Goal: Obtain resource: Download file/media

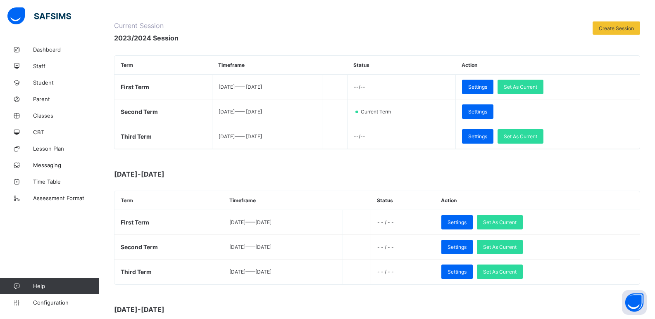
scroll to position [124, 0]
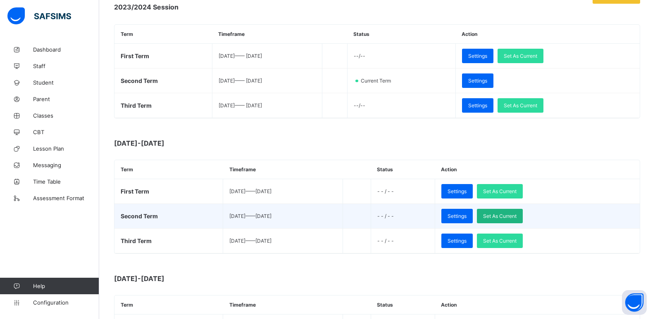
click at [516, 214] on span "Set As Current" at bounding box center [499, 216] width 33 height 6
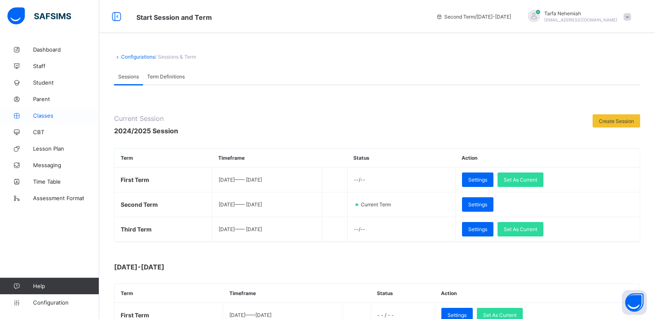
click at [42, 114] on span "Classes" at bounding box center [66, 115] width 66 height 7
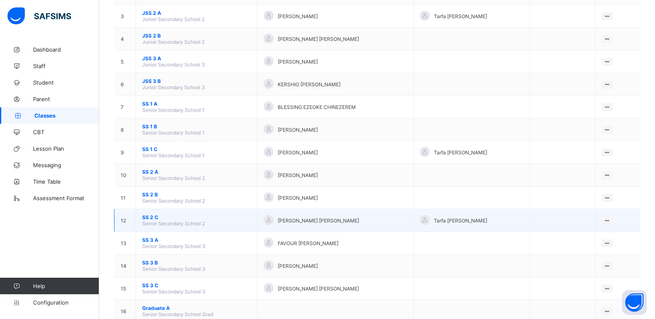
scroll to position [162, 0]
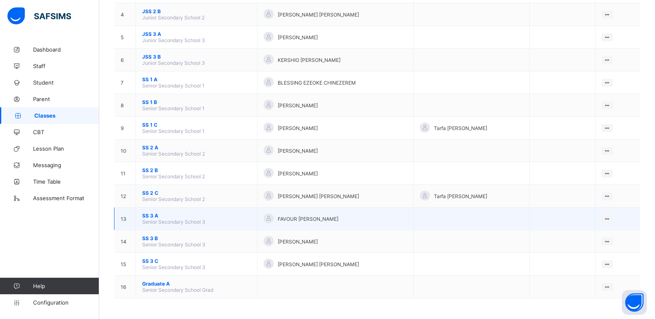
click at [153, 215] on span "SS 3 A" at bounding box center [196, 216] width 109 height 6
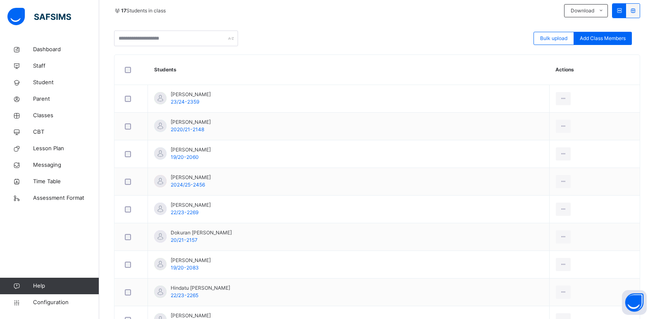
scroll to position [207, 0]
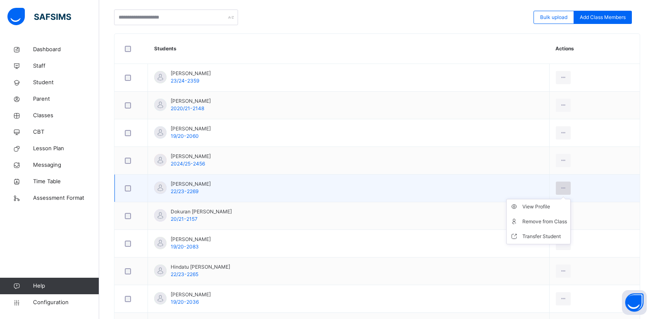
click at [560, 189] on icon at bounding box center [563, 188] width 7 height 7
click at [522, 206] on div "View Profile" at bounding box center [544, 207] width 45 height 8
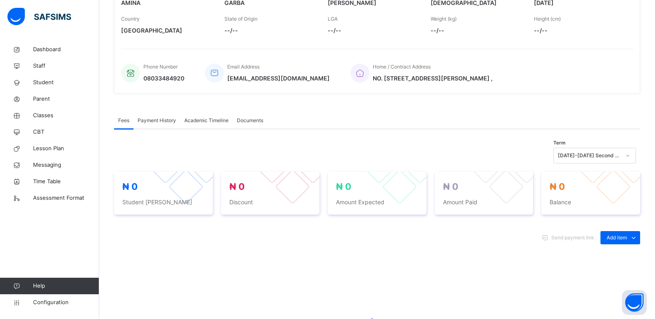
scroll to position [83, 0]
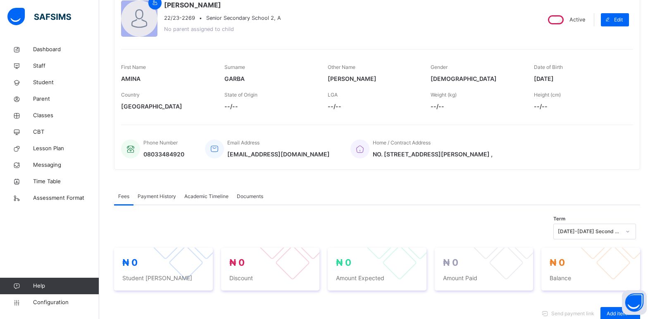
click at [206, 195] on span "Academic Timeline" at bounding box center [206, 196] width 44 height 7
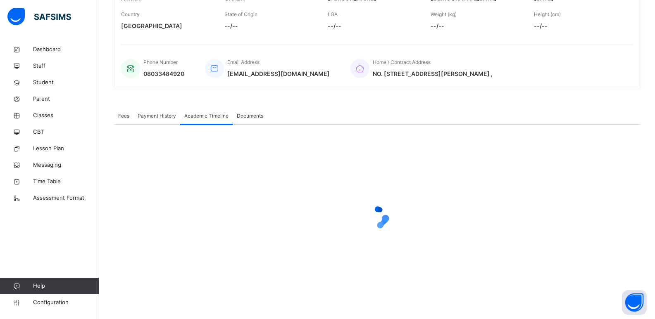
scroll to position [165, 0]
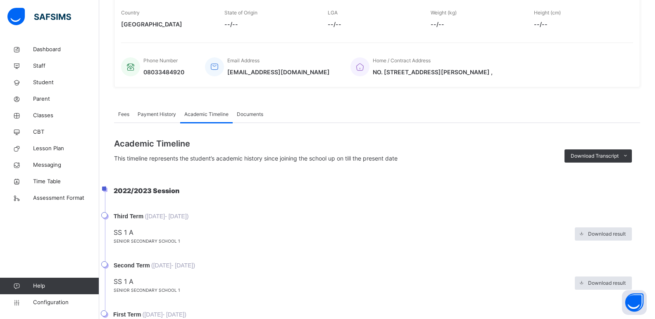
click at [594, 159] on span "Download Transcript" at bounding box center [595, 155] width 48 height 7
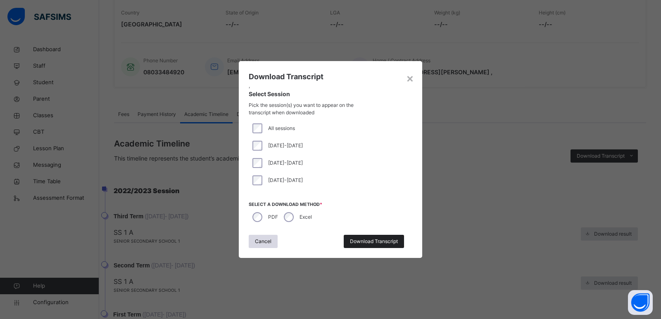
click at [356, 240] on span "Download Transcript" at bounding box center [374, 241] width 48 height 7
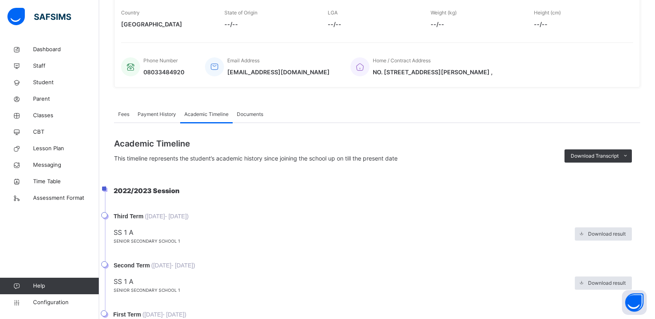
scroll to position [0, 0]
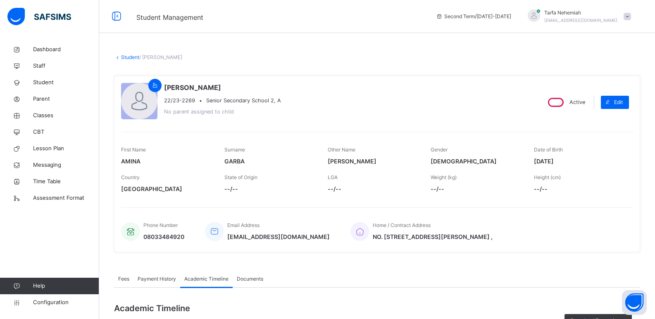
click at [124, 57] on link "Student" at bounding box center [130, 57] width 18 height 6
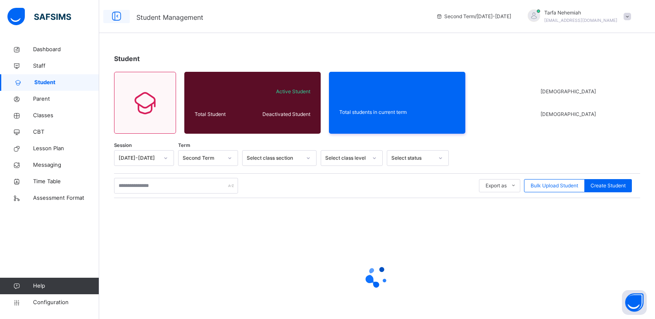
click at [113, 16] on icon at bounding box center [116, 16] width 14 height 15
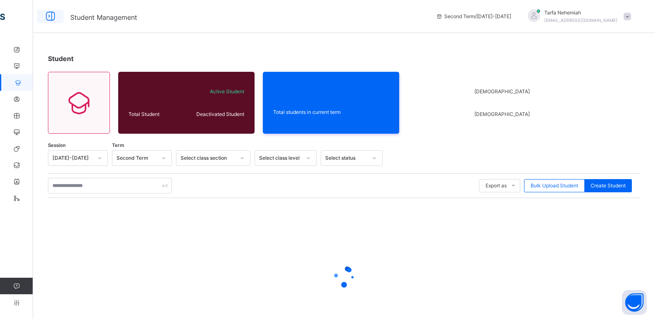
click at [50, 15] on icon at bounding box center [50, 16] width 14 height 15
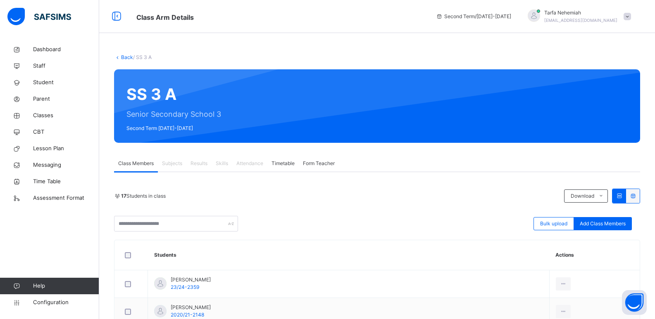
click at [128, 57] on link "Back" at bounding box center [127, 57] width 12 height 6
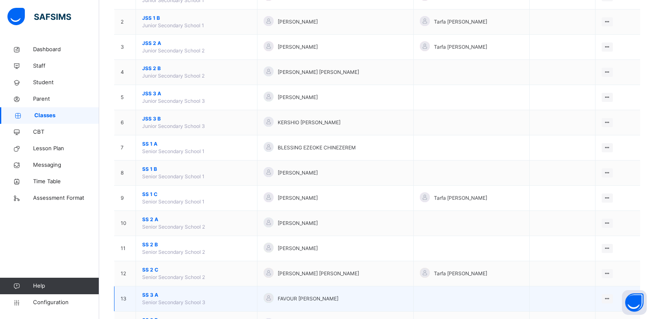
scroll to position [165, 0]
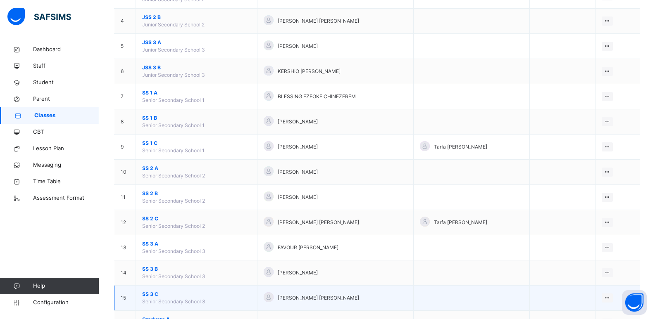
click at [150, 295] on span "SS 3 C" at bounding box center [196, 294] width 109 height 7
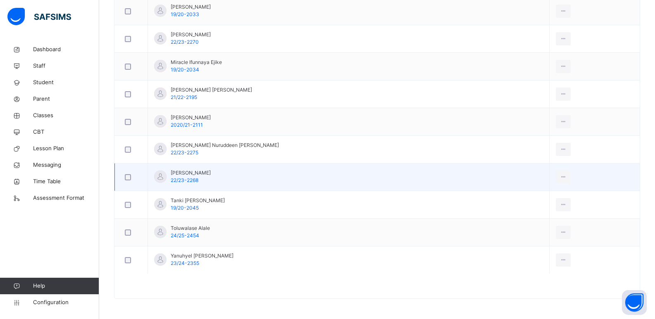
scroll to position [592, 0]
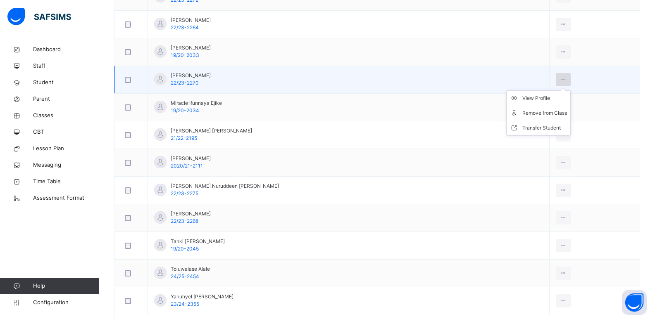
click at [560, 80] on icon at bounding box center [563, 79] width 7 height 7
click at [523, 97] on div "View Profile" at bounding box center [544, 98] width 45 height 8
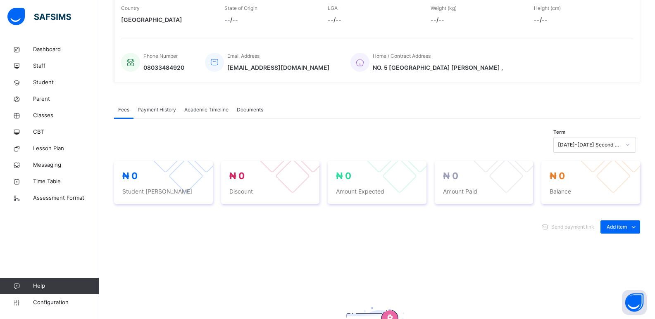
scroll to position [47, 0]
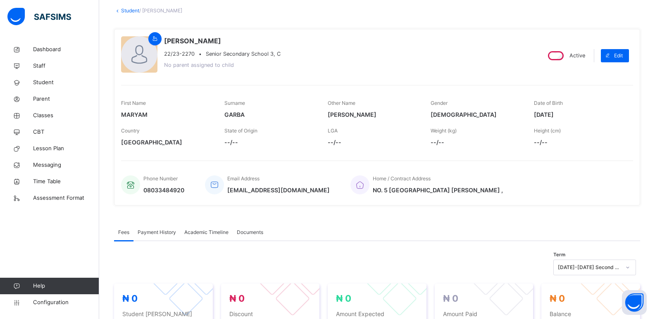
click at [208, 232] on span "Academic Timeline" at bounding box center [206, 232] width 44 height 7
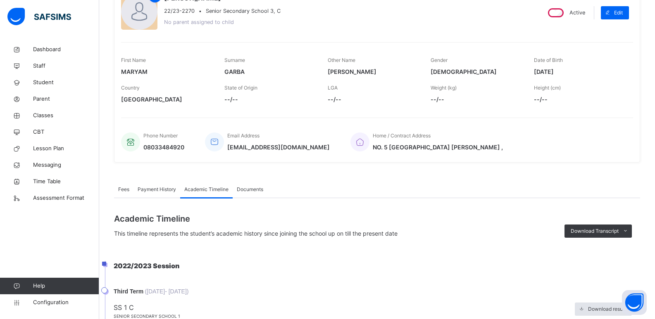
scroll to position [212, 0]
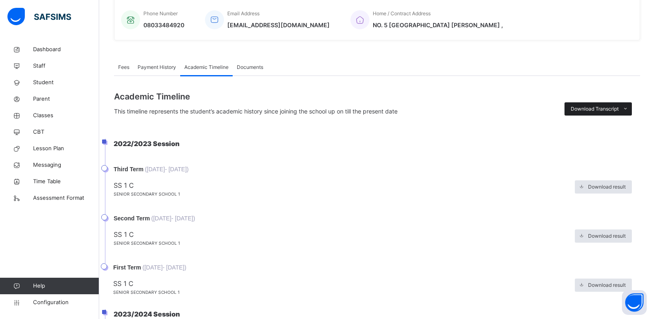
click at [612, 111] on span "Download Transcript" at bounding box center [595, 108] width 48 height 7
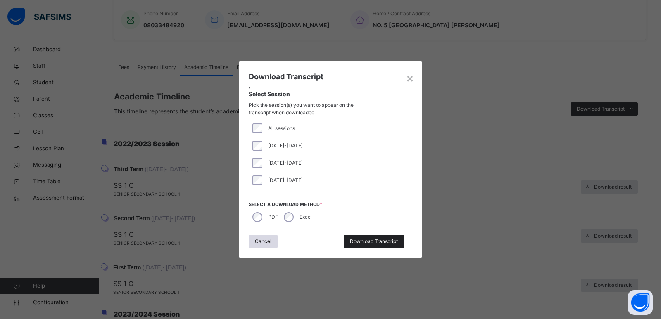
click at [378, 243] on span "Download Transcript" at bounding box center [374, 241] width 48 height 7
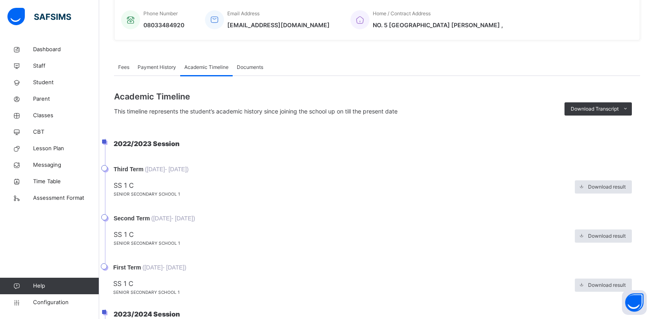
scroll to position [0, 0]
